Goal: Transaction & Acquisition: Subscribe to service/newsletter

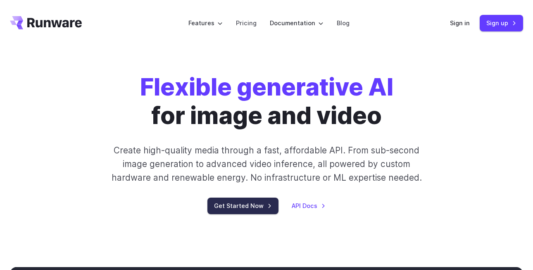
click at [233, 210] on link "Get Started Now" at bounding box center [242, 206] width 71 height 16
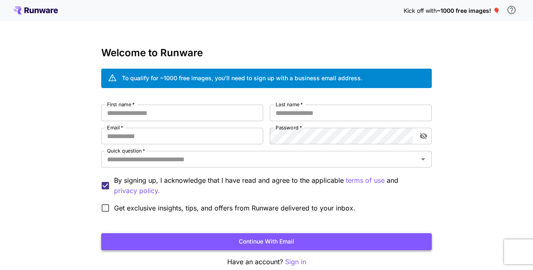
click at [267, 243] on button "Continue with email" at bounding box center [266, 241] width 331 height 17
click at [289, 245] on button "Continue with email" at bounding box center [266, 241] width 331 height 17
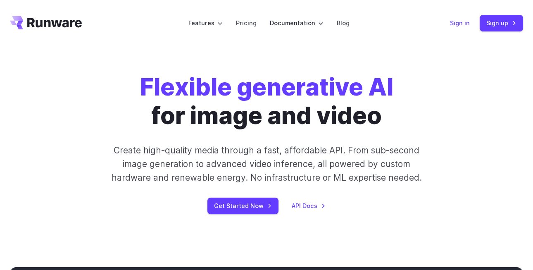
click at [456, 23] on link "Sign in" at bounding box center [460, 23] width 20 height 10
click at [513, 21] on link "Sign up" at bounding box center [501, 23] width 43 height 16
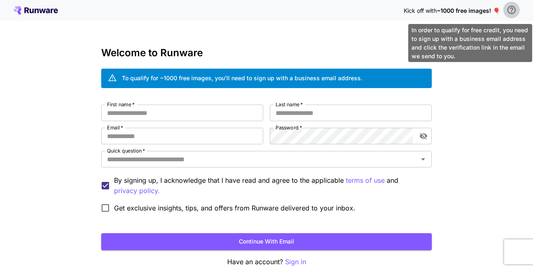
click at [510, 11] on icon "\a In order to qualify for free credit, you need to sign up with a business ema…" at bounding box center [512, 10] width 10 height 10
